Goal: Check status

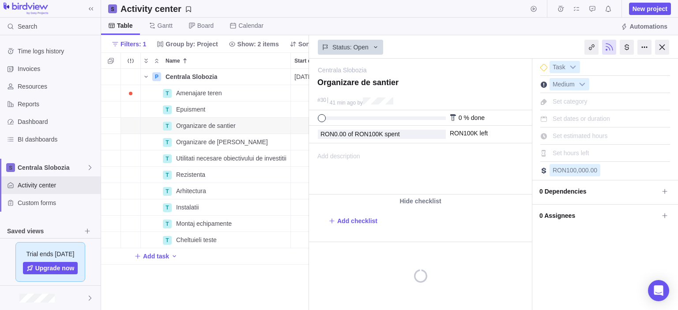
scroll to position [235, 201]
click at [662, 189] on icon at bounding box center [665, 191] width 7 height 7
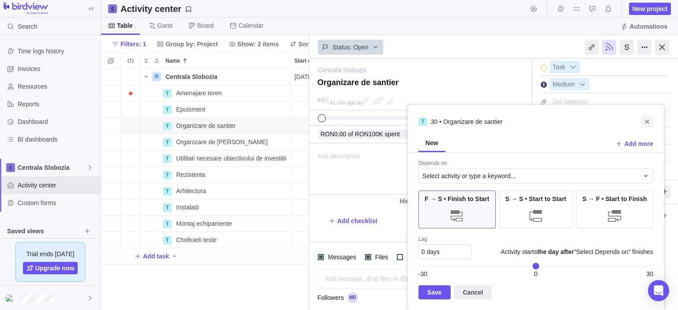
click at [650, 124] on icon "Close" at bounding box center [647, 121] width 7 height 7
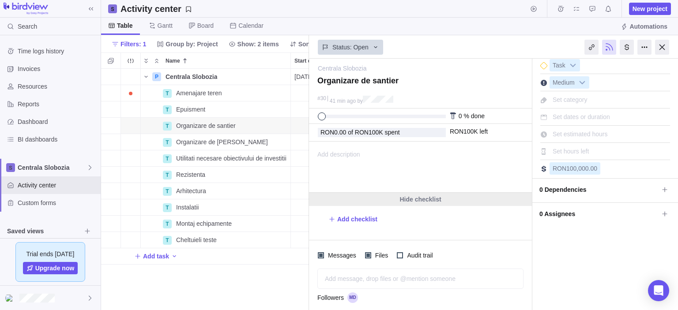
scroll to position [0, 0]
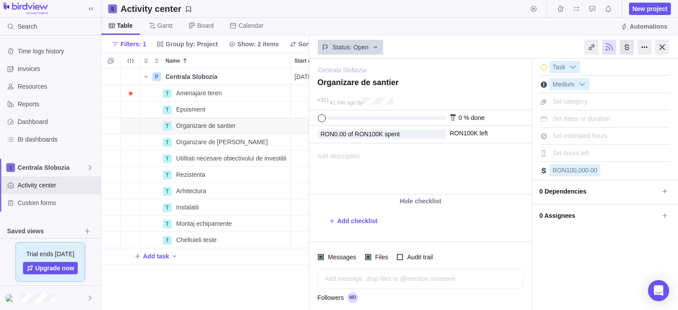
click at [629, 46] on div at bounding box center [627, 47] width 14 height 15
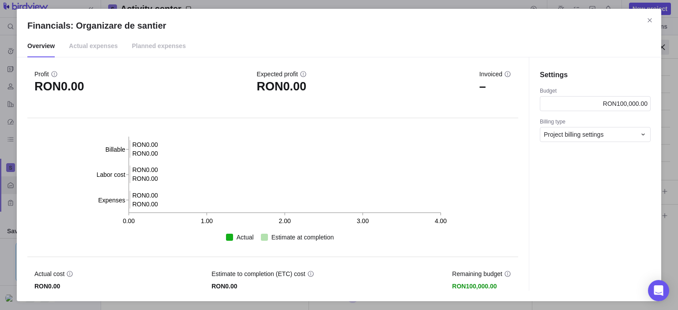
click at [85, 49] on span "Actual expenses" at bounding box center [93, 46] width 49 height 22
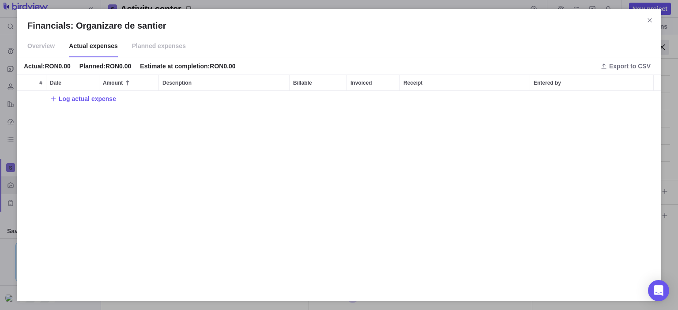
scroll to position [193, 638]
click at [138, 43] on span "Planned expenses" at bounding box center [159, 46] width 54 height 22
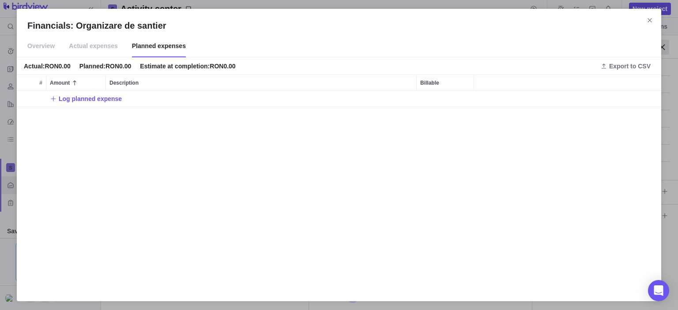
click at [28, 48] on span "Overview" at bounding box center [40, 46] width 27 height 22
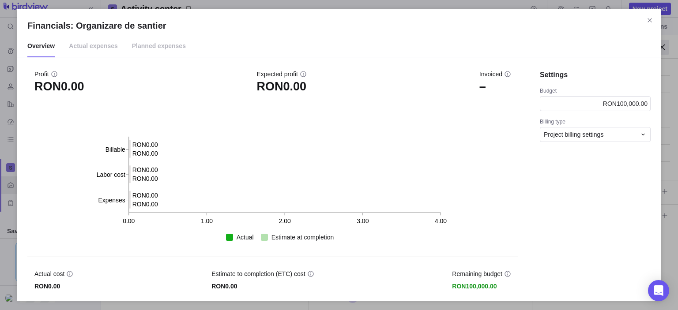
click at [115, 53] on li "Actual expenses" at bounding box center [93, 46] width 63 height 22
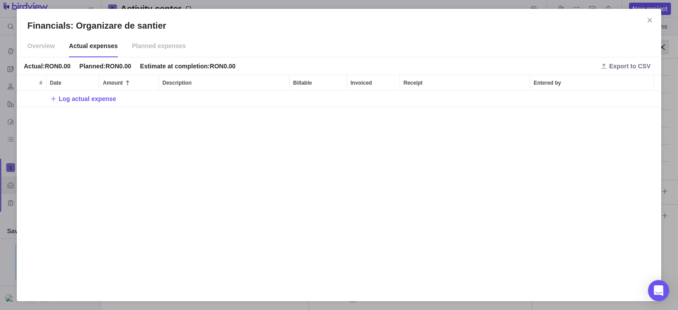
click at [95, 45] on span "Actual expenses" at bounding box center [93, 46] width 49 height 22
click at [164, 45] on span "Planned expenses" at bounding box center [159, 46] width 54 height 22
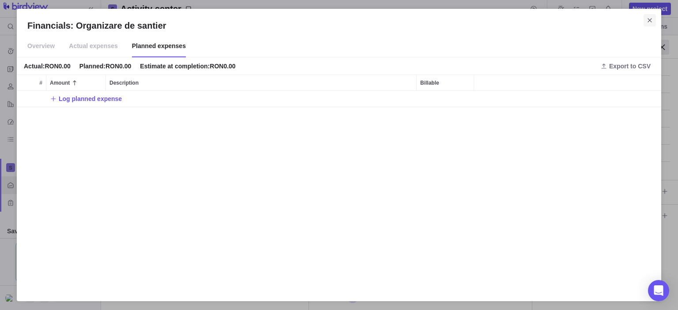
click at [650, 21] on icon "Close" at bounding box center [650, 20] width 4 height 4
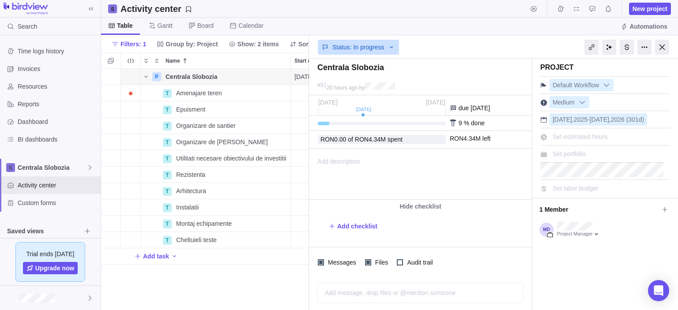
scroll to position [235, 201]
